Goal: Book appointment/travel/reservation

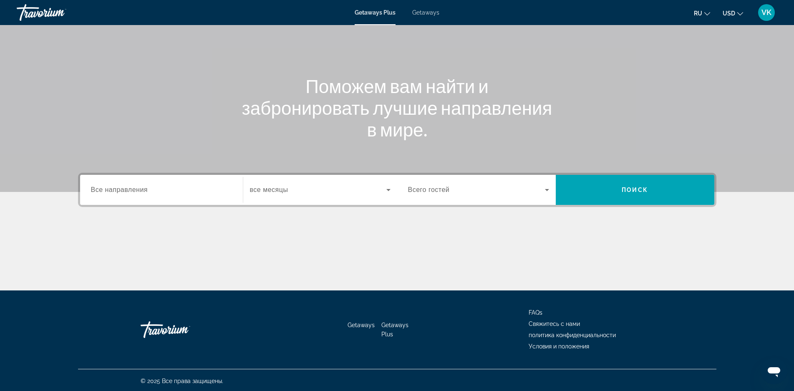
scroll to position [60, 0]
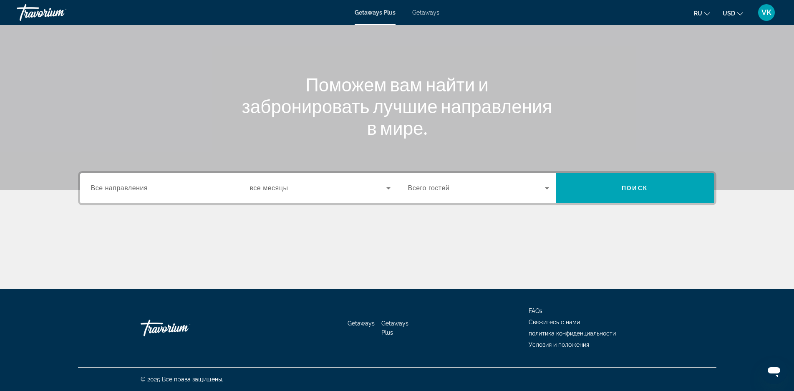
click at [382, 14] on span "Getaways Plus" at bounding box center [375, 12] width 41 height 7
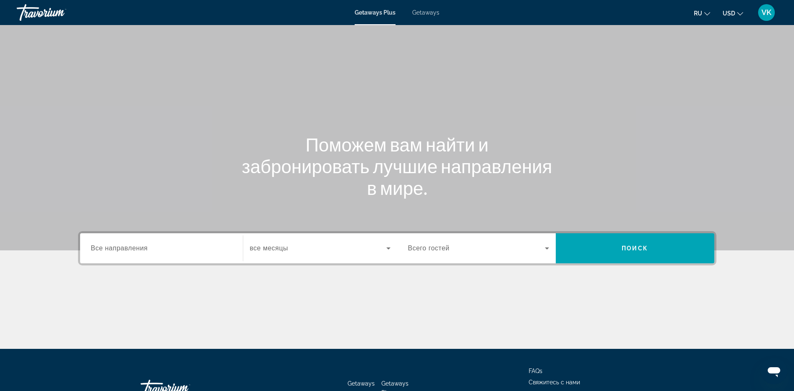
click at [131, 248] on span "Все направления" at bounding box center [119, 248] width 57 height 7
click at [131, 248] on input "Destination Все направления" at bounding box center [161, 249] width 141 height 10
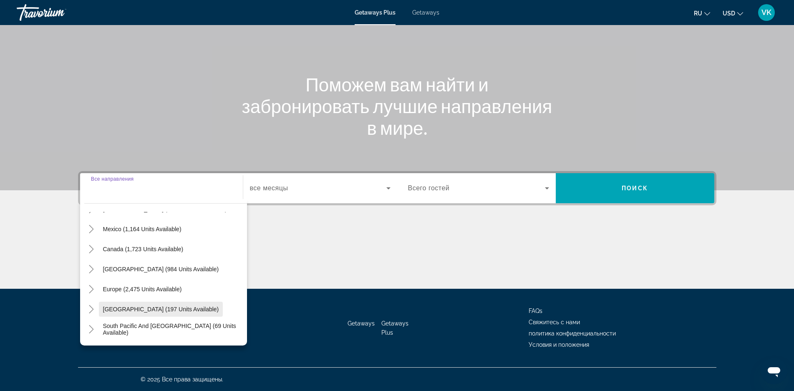
scroll to position [52, 0]
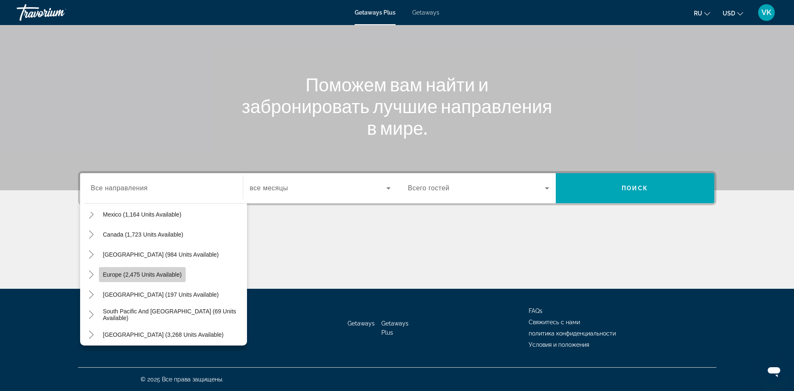
click at [138, 276] on span "Europe (2,475 units available)" at bounding box center [142, 274] width 79 height 7
type input "**********"
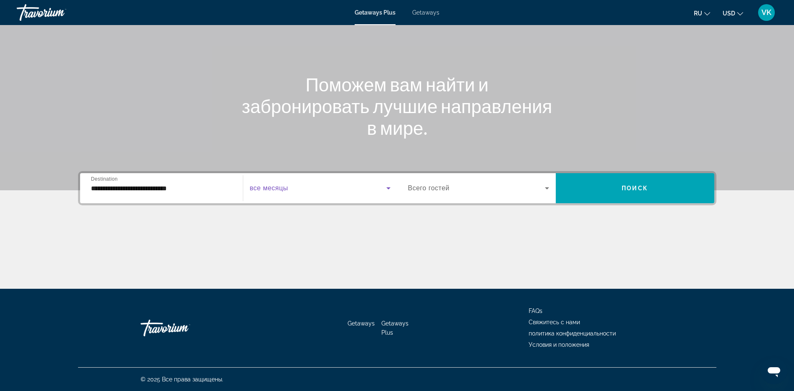
click at [389, 187] on icon "Search widget" at bounding box center [389, 188] width 4 height 2
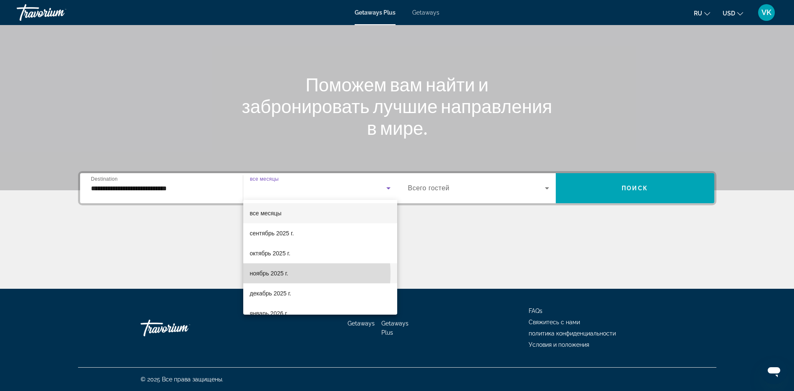
click at [280, 274] on span "ноябрь 2025 г." at bounding box center [269, 273] width 38 height 10
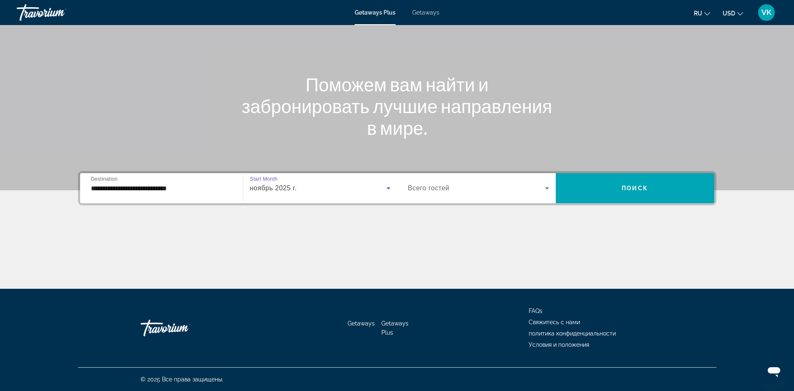
click at [545, 187] on icon "Search widget" at bounding box center [547, 188] width 10 height 10
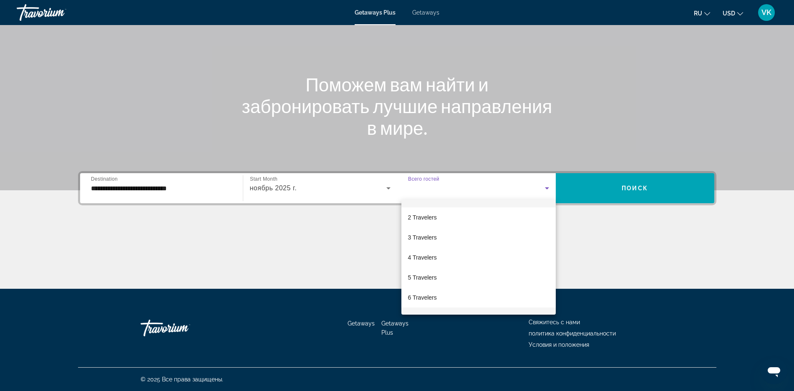
scroll to position [9, 0]
click at [502, 185] on div at bounding box center [397, 195] width 794 height 391
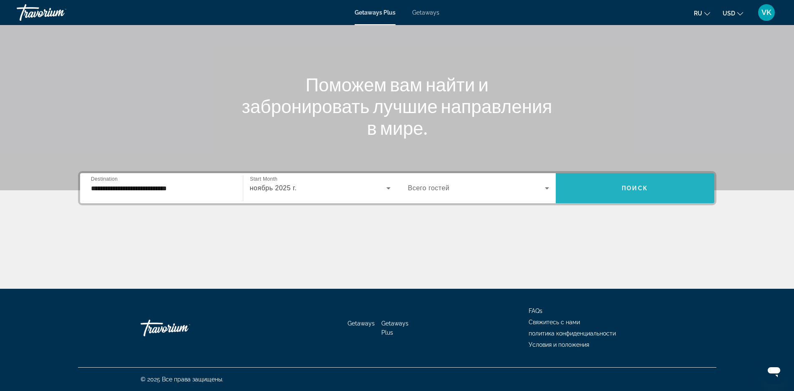
click at [642, 184] on span "Search widget" at bounding box center [635, 188] width 159 height 20
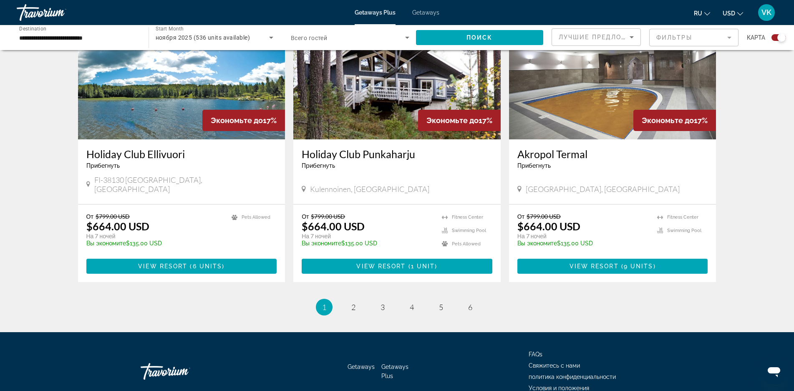
scroll to position [1211, 0]
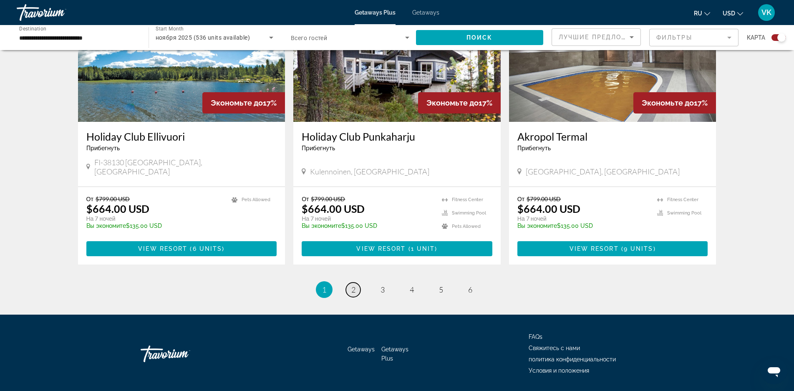
click at [352, 285] on span "2" at bounding box center [354, 289] width 4 height 9
